Goal: Transaction & Acquisition: Purchase product/service

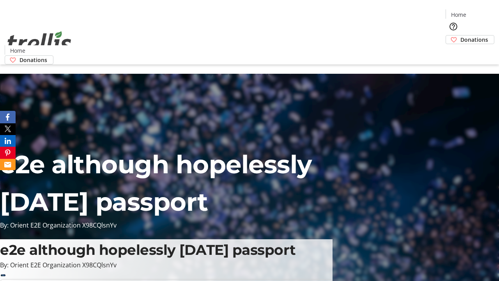
click at [460, 35] on span "Donations" at bounding box center [474, 39] width 28 height 8
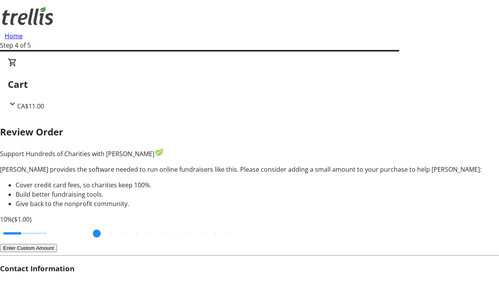
type input "3"
click at [53, 224] on input "Cover fees percentage" at bounding box center [25, 232] width 60 height 17
